Goal: Task Accomplishment & Management: Use online tool/utility

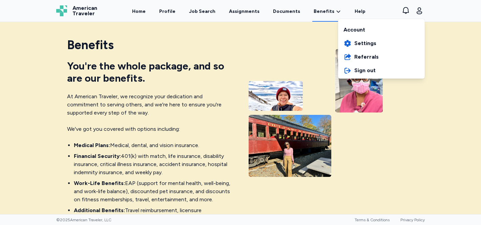
click at [371, 30] on div "Account" at bounding box center [381, 28] width 87 height 16
click at [358, 58] on span "Referrals" at bounding box center [366, 57] width 24 height 8
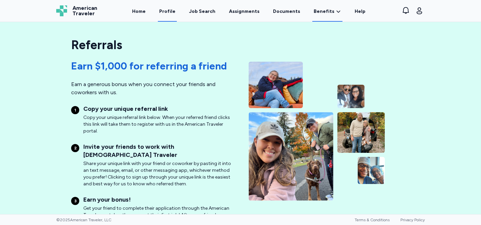
click at [169, 12] on link "Profile" at bounding box center [167, 11] width 19 height 21
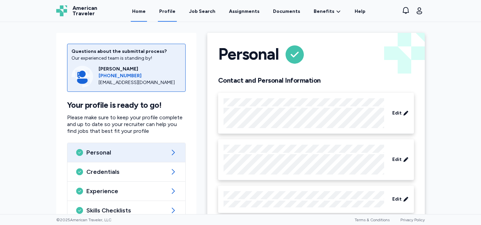
click at [143, 10] on link "Home" at bounding box center [139, 11] width 16 height 21
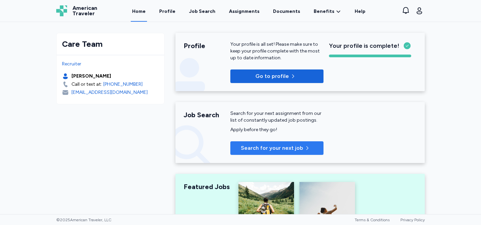
click at [275, 154] on button "Search for your next job" at bounding box center [276, 148] width 93 height 14
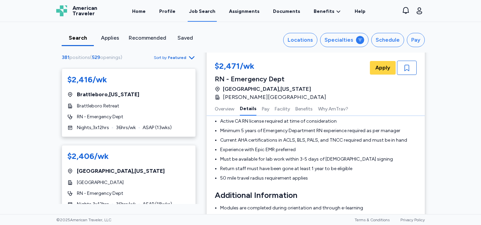
scroll to position [212, 0]
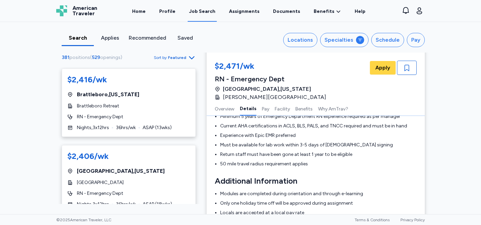
click at [191, 223] on icon "Go to next 50 jobs" at bounding box center [191, 225] width 3 height 5
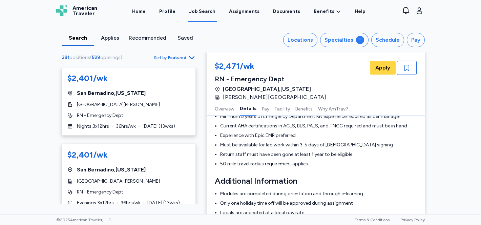
scroll to position [294, 0]
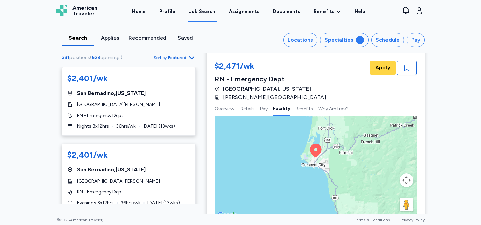
click at [56, 113] on div "381 positions ( 529 openings ) Sort by Featured $2,401/wk [GEOGRAPHIC_DATA] , […" at bounding box center [129, 128] width 156 height 151
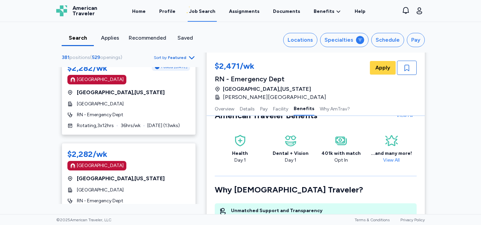
scroll to position [3939, 0]
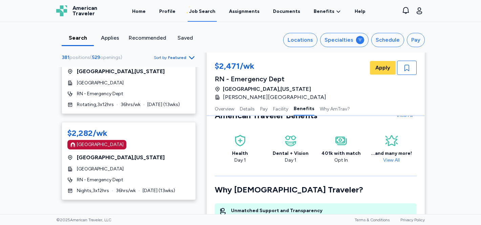
click at [190, 208] on icon "Go to next 50 jobs" at bounding box center [192, 212] width 8 height 8
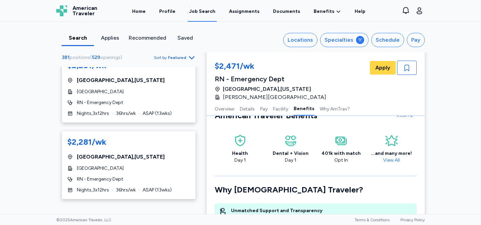
scroll to position [659, 0]
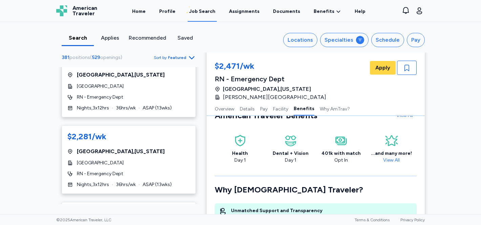
click at [81, 36] on div "Search" at bounding box center [77, 38] width 27 height 8
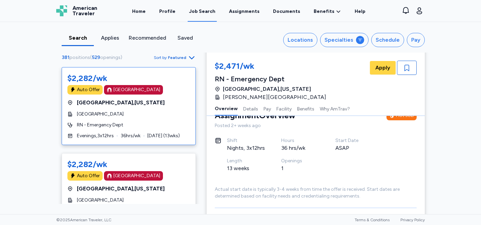
scroll to position [0, 0]
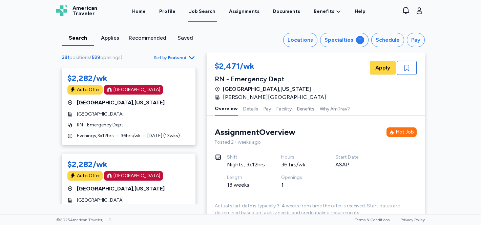
click at [111, 40] on div "Applies" at bounding box center [110, 38] width 27 height 8
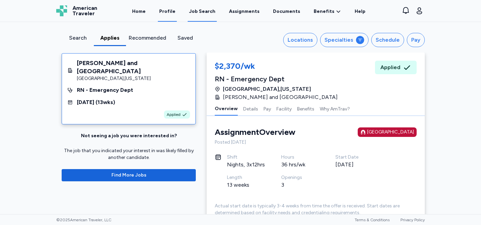
click at [170, 15] on link "Profile" at bounding box center [167, 11] width 19 height 21
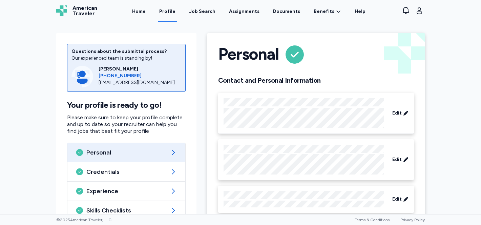
click at [170, 13] on link "Profile" at bounding box center [167, 11] width 19 height 21
click at [209, 13] on div "Job Search" at bounding box center [202, 11] width 26 height 7
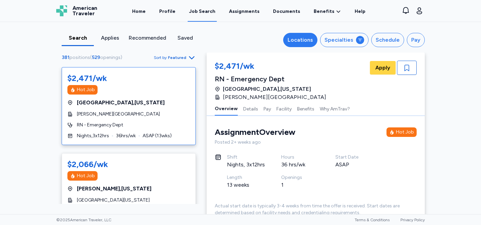
click at [310, 43] on div "Locations" at bounding box center [300, 40] width 25 height 8
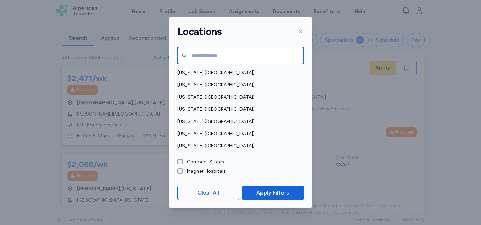
click at [231, 52] on input "text" at bounding box center [241, 55] width 126 height 17
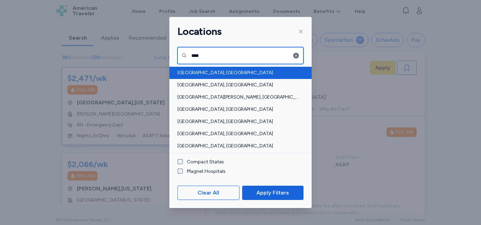
type input "****"
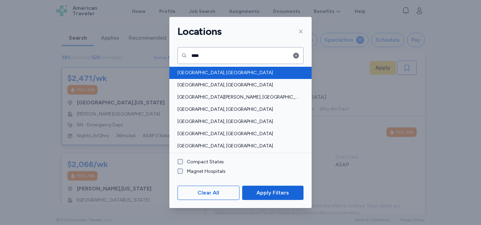
click at [238, 75] on span "[GEOGRAPHIC_DATA], [GEOGRAPHIC_DATA]" at bounding box center [239, 72] width 122 height 7
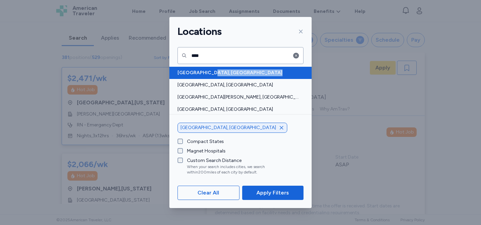
click at [238, 75] on span "[GEOGRAPHIC_DATA], [GEOGRAPHIC_DATA]" at bounding box center [239, 72] width 122 height 7
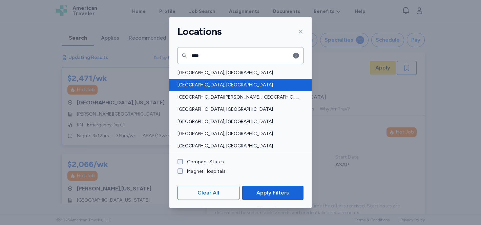
click at [232, 88] on span "[GEOGRAPHIC_DATA], [GEOGRAPHIC_DATA]" at bounding box center [239, 85] width 122 height 7
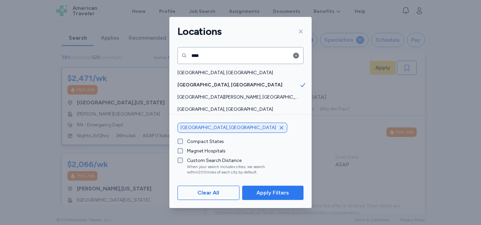
click at [263, 194] on span "Apply Filters" at bounding box center [272, 193] width 33 height 8
